Goal: Check status

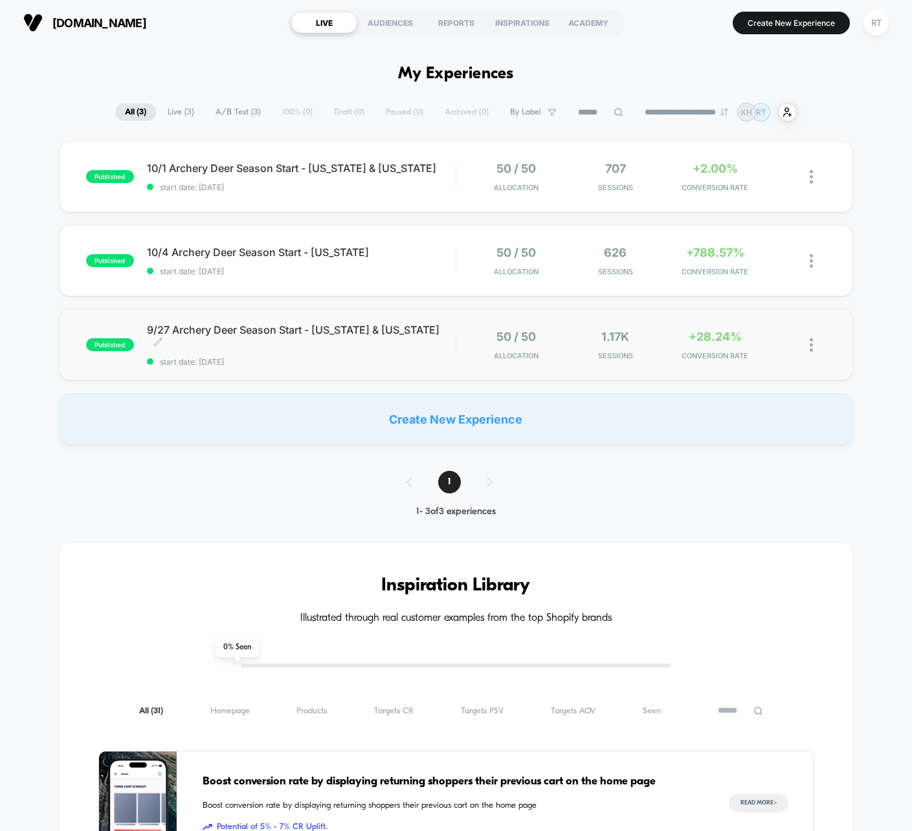
click at [342, 345] on div "9/27 Archery Deer Season Start - [US_STATE] & [US_STATE] Click to edit experien…" at bounding box center [301, 345] width 309 height 43
click at [325, 267] on span "start date: [DATE]" at bounding box center [301, 272] width 309 height 10
